Goal: Information Seeking & Learning: Find specific fact

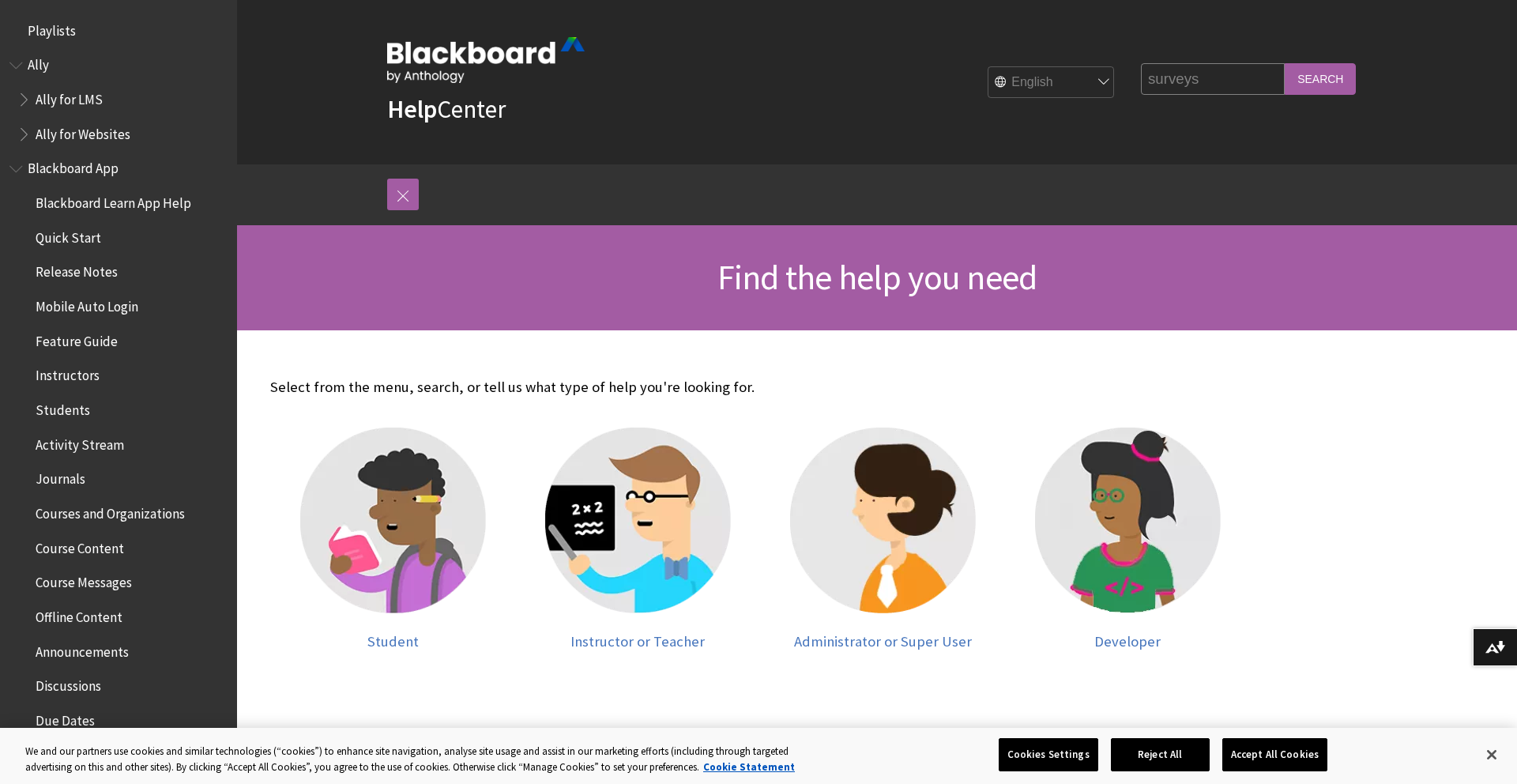
type input "surveys"
click at [1285, 63] on input "Search" at bounding box center [1320, 78] width 71 height 31
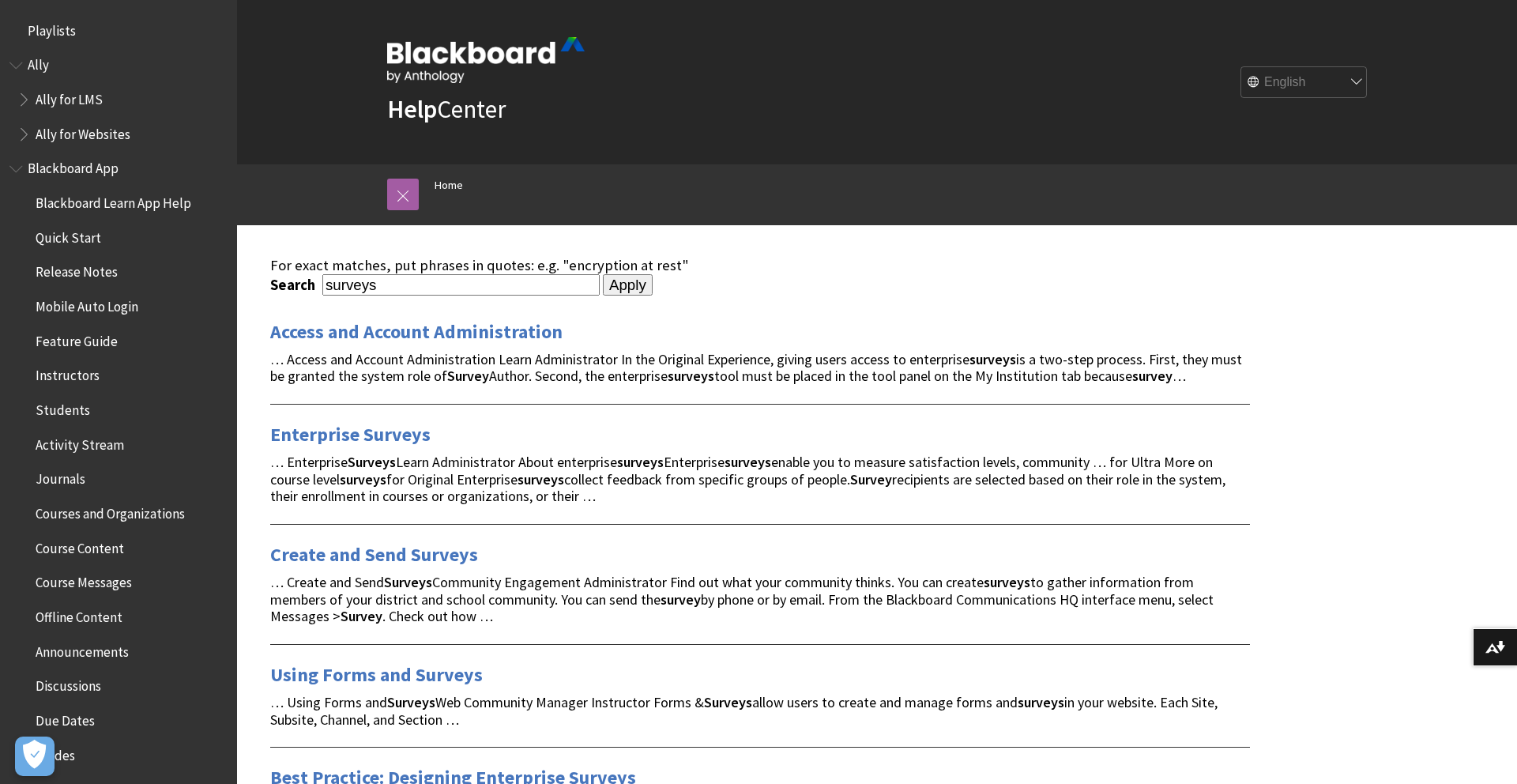
drag, startPoint x: 517, startPoint y: 292, endPoint x: 270, endPoint y: 278, distance: 247.4
click at [270, 278] on div "Search surveys" at bounding box center [435, 284] width 330 height 21
paste input "resource/x-bb-assessment-survey"
type input "resource/x-bb-assessment-survey"
click at [603, 274] on input "Apply" at bounding box center [627, 284] width 50 height 22
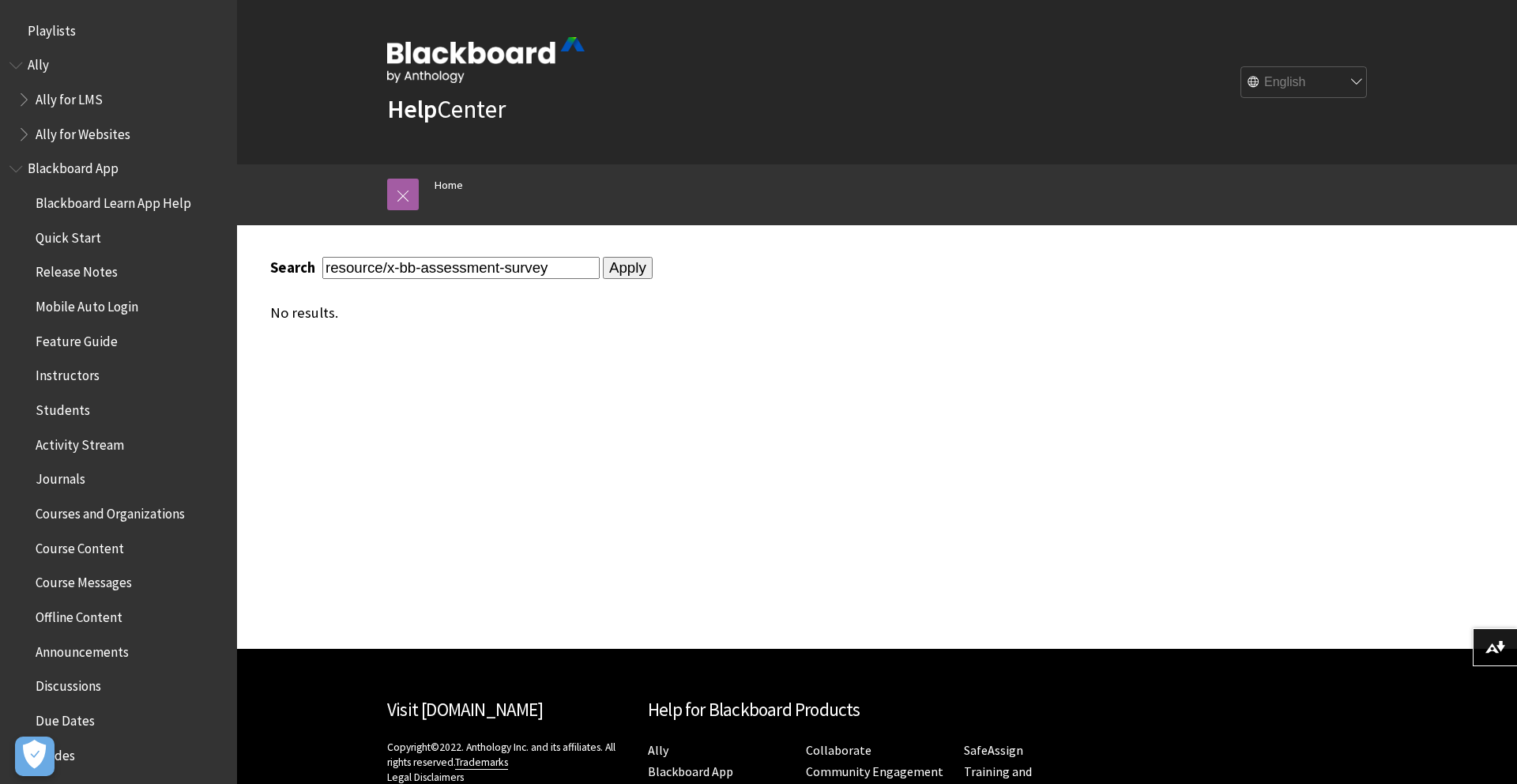
drag, startPoint x: 388, startPoint y: 270, endPoint x: 308, endPoint y: 265, distance: 80.2
click at [308, 265] on div "Search resource/x-bb-assessment-survey" at bounding box center [435, 268] width 330 height 21
type input "x-bb-assessment-survey"
click at [603, 268] on input "Apply" at bounding box center [627, 268] width 50 height 22
click at [545, 270] on input "x-bb-assessment-survey" at bounding box center [461, 268] width 277 height 21
